Goal: Task Accomplishment & Management: Manage account settings

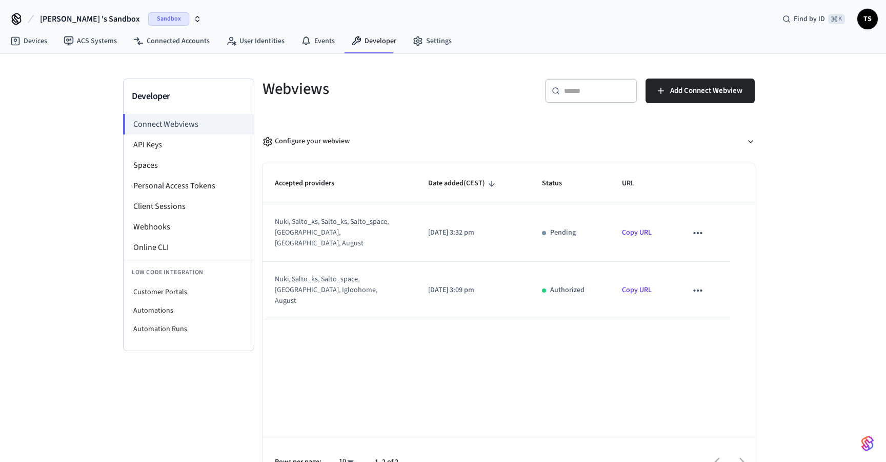
click at [693, 227] on icon "sticky table" at bounding box center [697, 232] width 13 height 13
click at [713, 263] on li "Delete" at bounding box center [718, 259] width 47 height 27
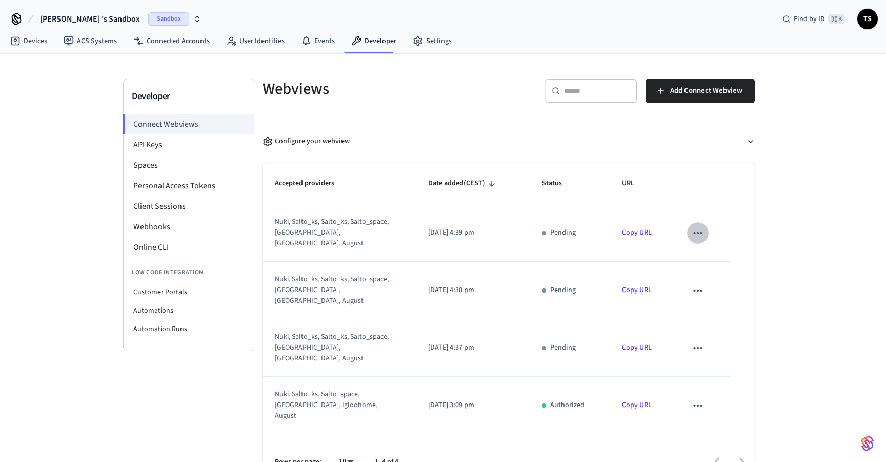
click at [696, 222] on button "sticky table" at bounding box center [698, 233] width 22 height 22
click at [726, 270] on li "Delete" at bounding box center [718, 259] width 47 height 27
click at [692, 284] on icon "sticky table" at bounding box center [697, 290] width 13 height 13
click at [708, 306] on icon at bounding box center [707, 307] width 5 height 6
click at [702, 341] on icon "sticky table" at bounding box center [697, 347] width 13 height 13
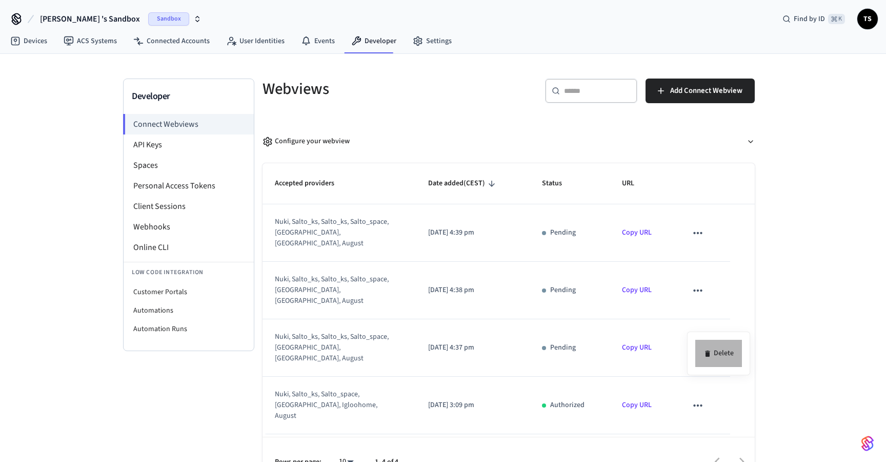
click at [708, 347] on li "Delete" at bounding box center [718, 352] width 47 height 27
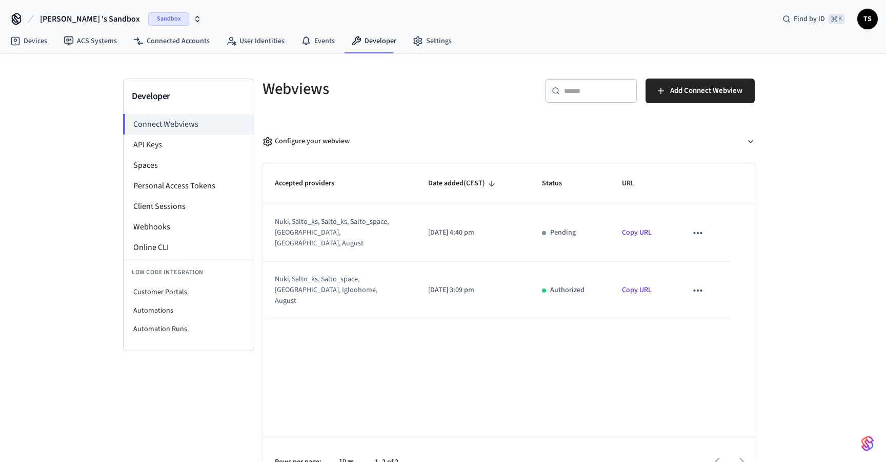
click at [690, 228] on button "sticky table" at bounding box center [698, 233] width 22 height 22
click at [712, 256] on li "Delete" at bounding box center [718, 259] width 47 height 27
